Goal: Task Accomplishment & Management: Complete application form

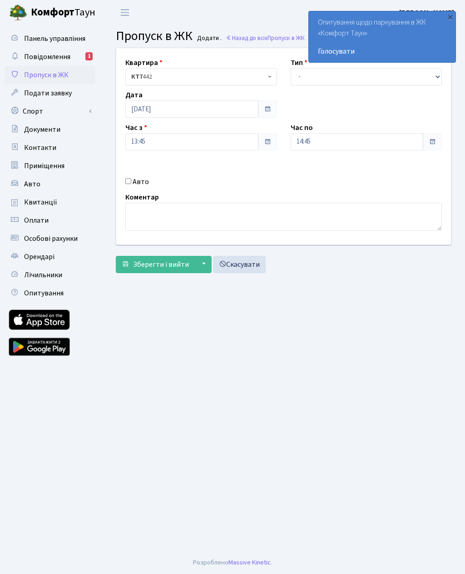
click at [176, 266] on span "Зберегти і вийти" at bounding box center [161, 264] width 56 height 10
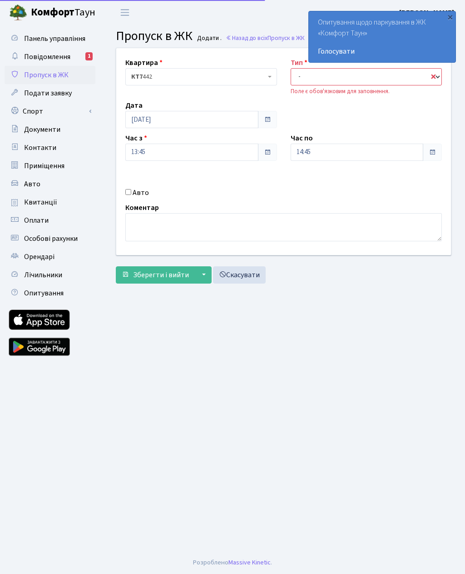
click at [304, 78] on select "- Доставка Таксі Гості Сервіс" at bounding box center [367, 76] width 152 height 17
select select "3"
click at [314, 154] on input "14:45" at bounding box center [357, 152] width 133 height 17
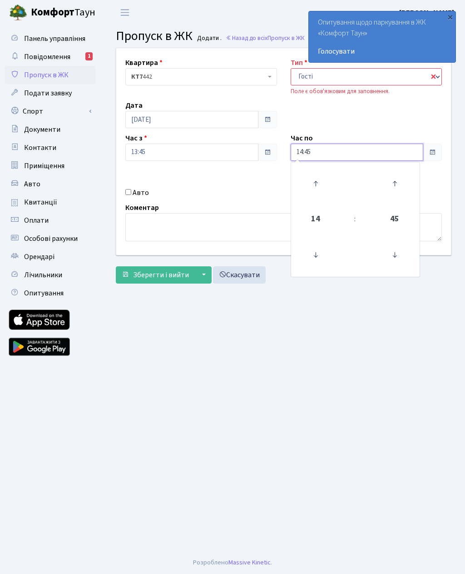
click at [311, 189] on icon at bounding box center [316, 183] width 25 height 25
click at [314, 188] on icon at bounding box center [316, 183] width 25 height 25
click at [314, 185] on icon at bounding box center [316, 183] width 25 height 25
type input "17:45"
click at [290, 328] on main "Admin Пропуск в ЖК Додати Пропуск в ЖК Додати . Назад до всіх Пропуск в ЖК Квар…" at bounding box center [283, 288] width 363 height 526
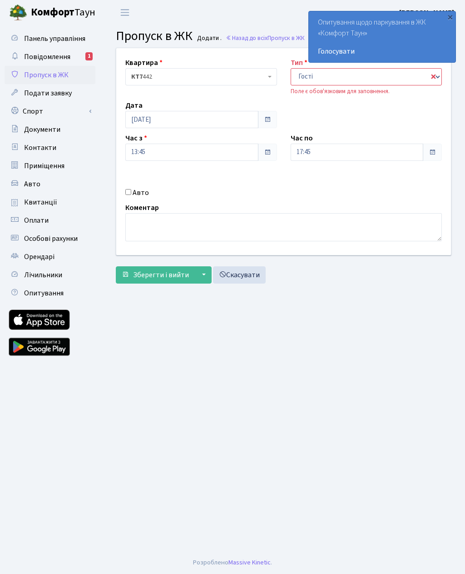
click at [153, 279] on span "Зберегти і вийти" at bounding box center [161, 275] width 56 height 10
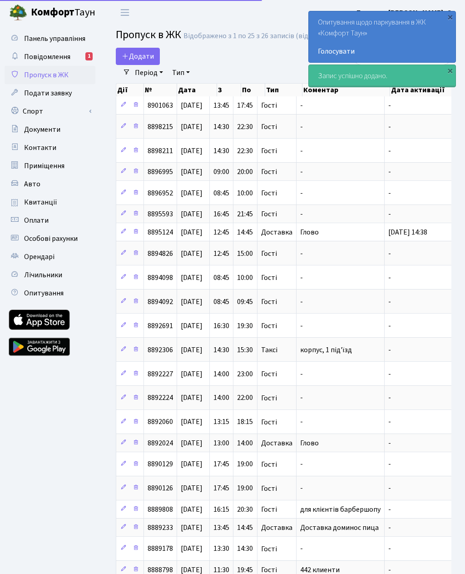
select select "25"
